Goal: Task Accomplishment & Management: Use online tool/utility

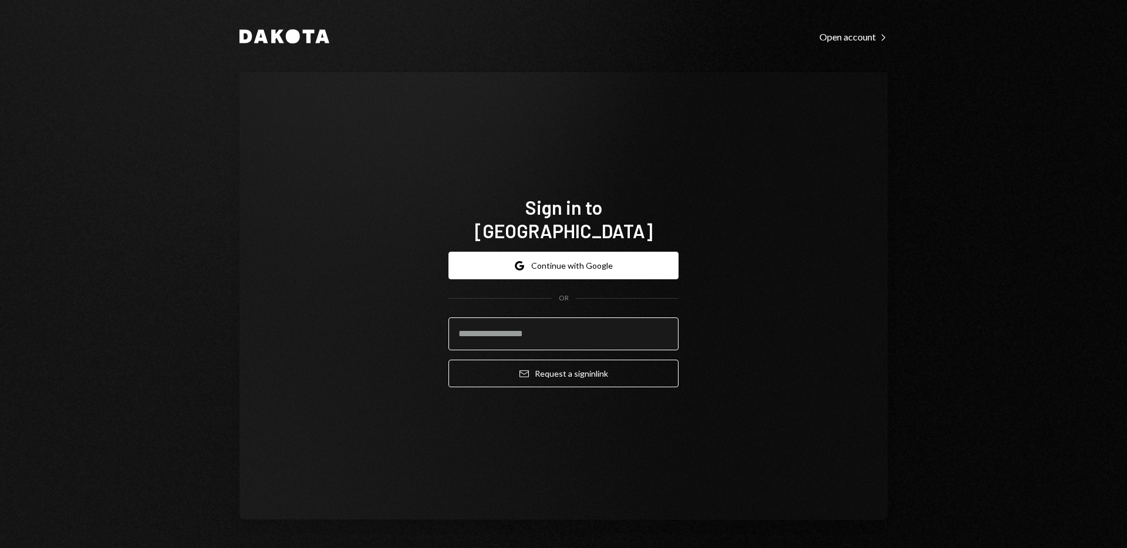
drag, startPoint x: 0, startPoint y: 0, endPoint x: 549, endPoint y: 312, distance: 631.4
click at [549, 318] on input "email" at bounding box center [564, 334] width 230 height 33
type input "**********"
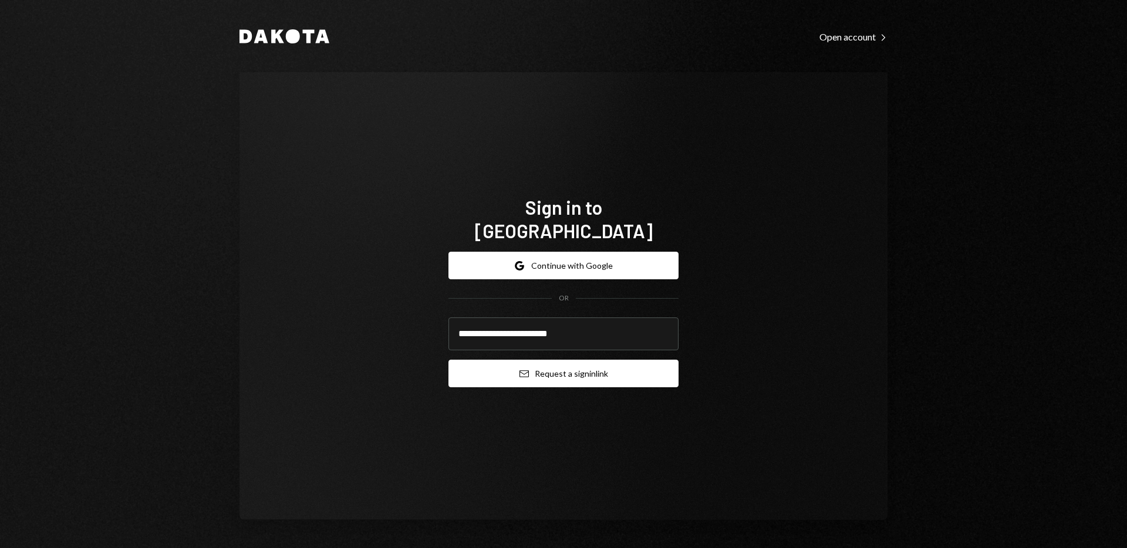
click at [554, 362] on button "Email Request a sign in link" at bounding box center [564, 374] width 230 height 28
